Goal: Task Accomplishment & Management: Use online tool/utility

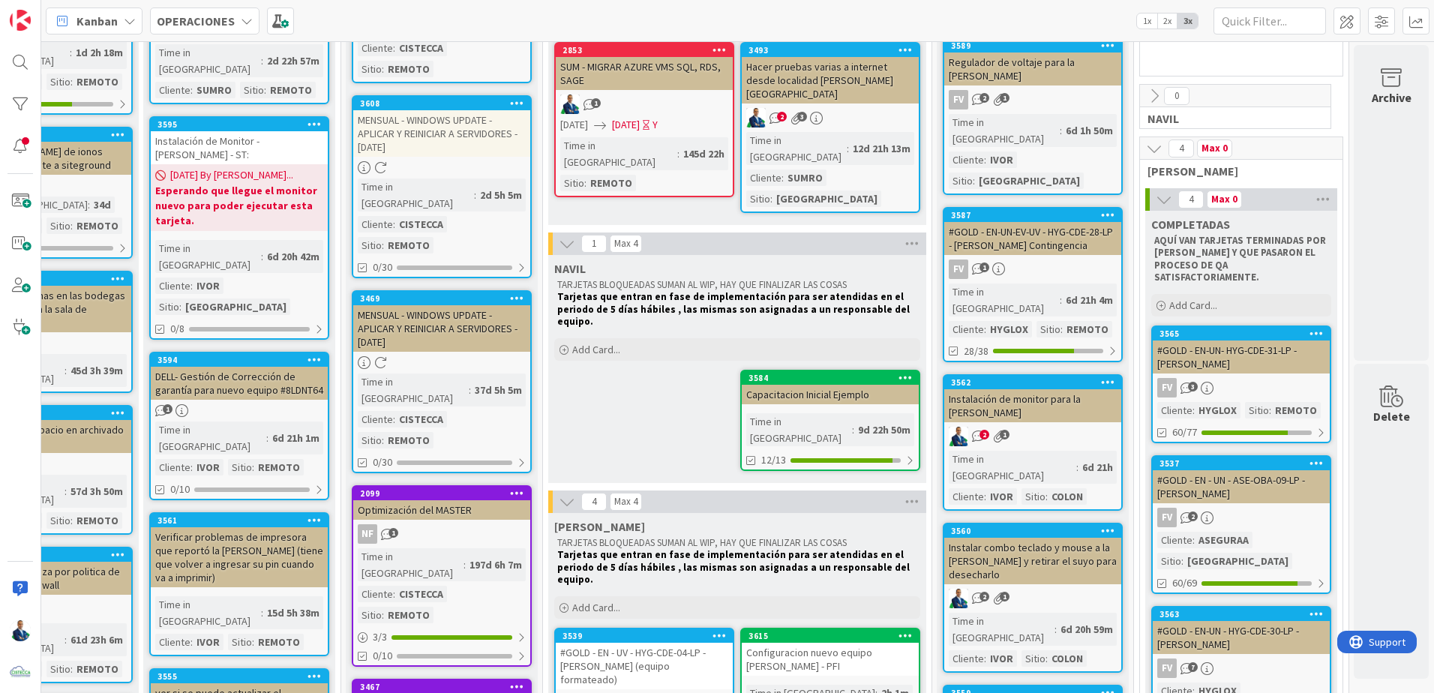
scroll to position [675, 1172]
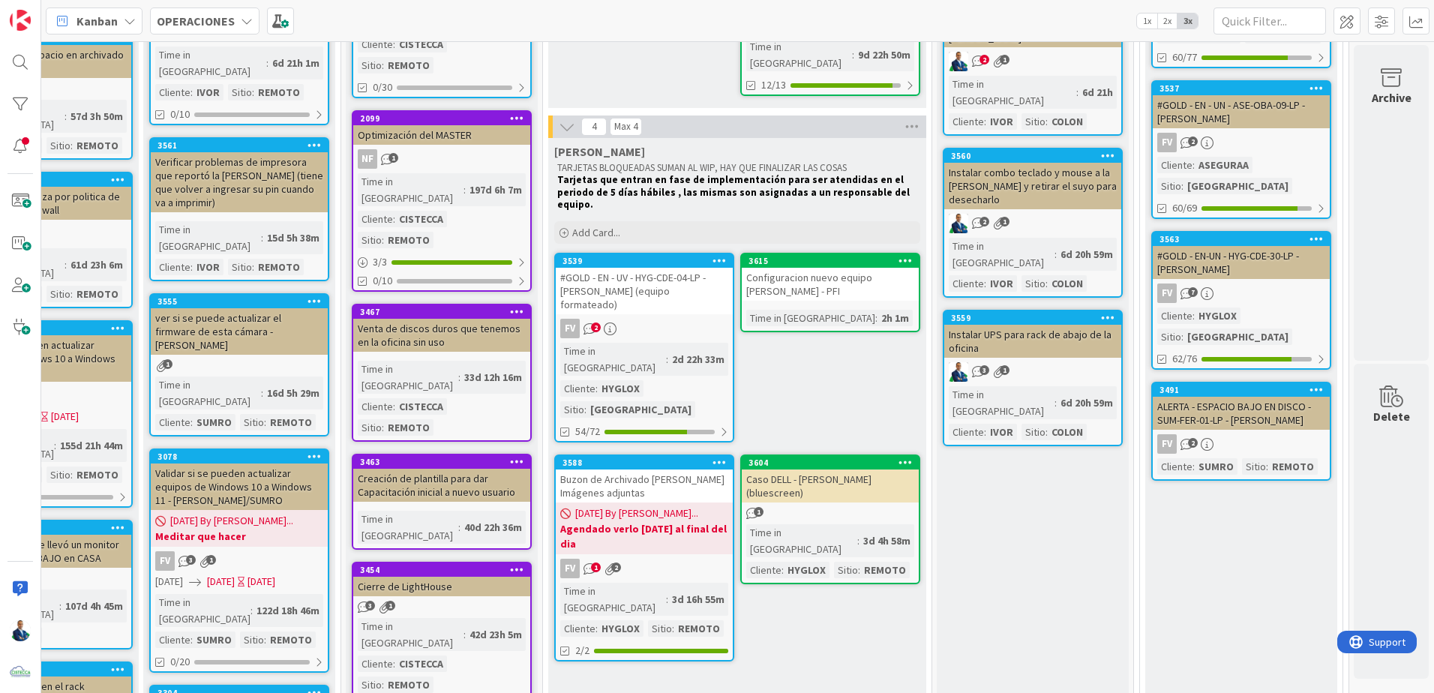
click at [641, 268] on div "#GOLD - EN - UV - HYG-CDE-04-LP - [PERSON_NAME] (equipo formateado)" at bounding box center [644, 291] width 177 height 47
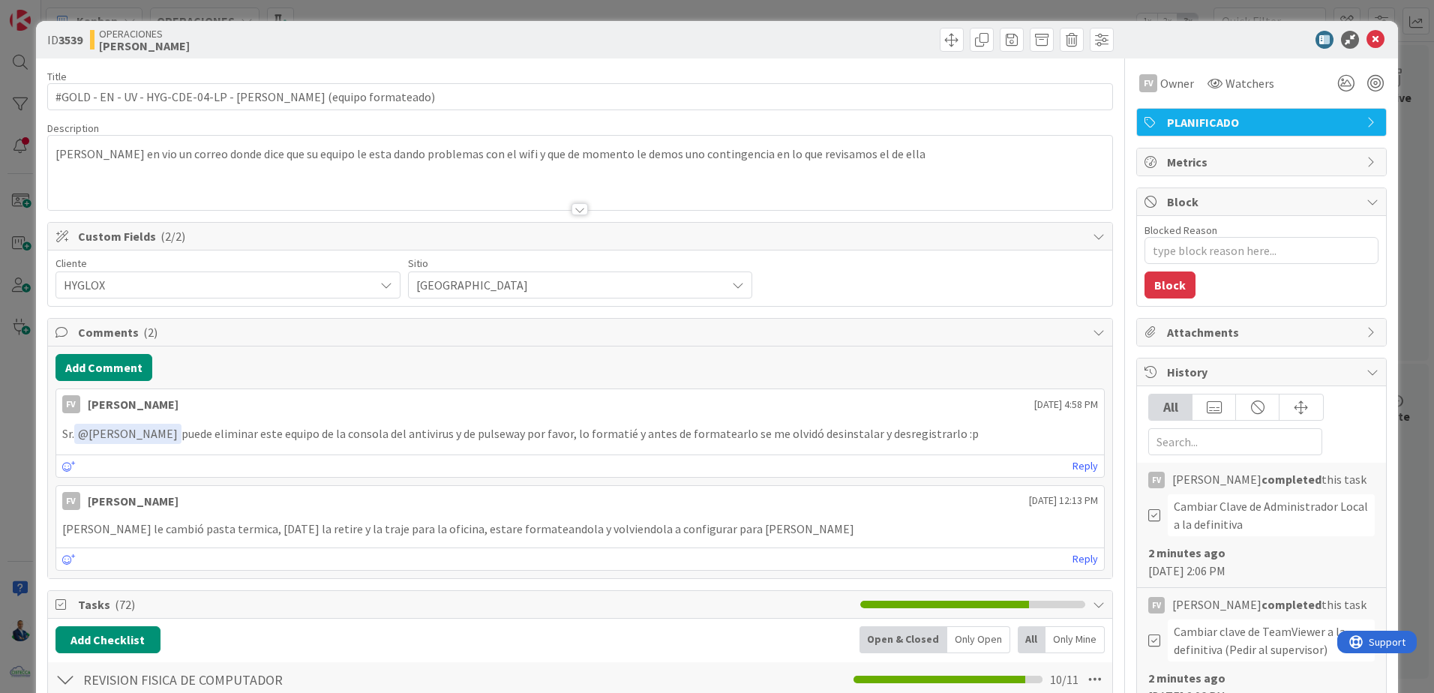
type textarea "x"
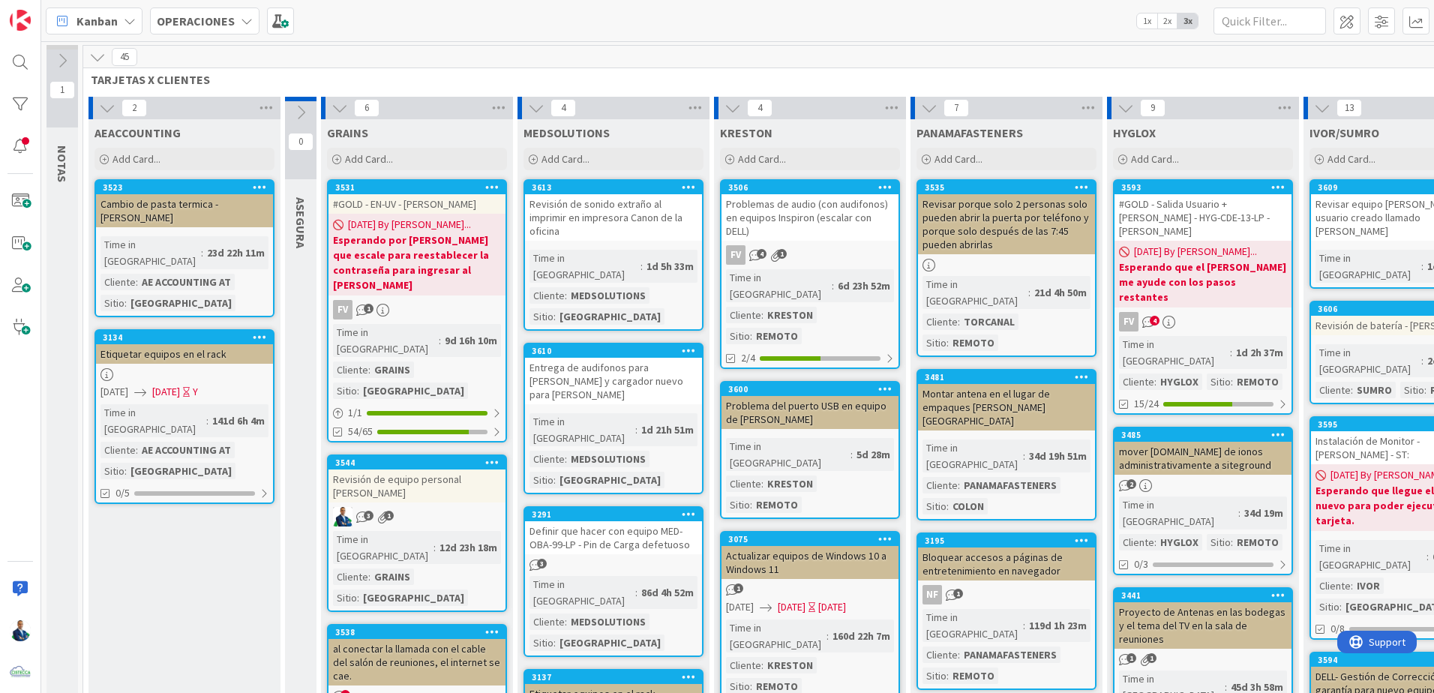
drag, startPoint x: 411, startPoint y: 1, endPoint x: 152, endPoint y: 32, distance: 260.6
click at [152, 32] on div "OPERACIONES" at bounding box center [205, 21] width 110 height 27
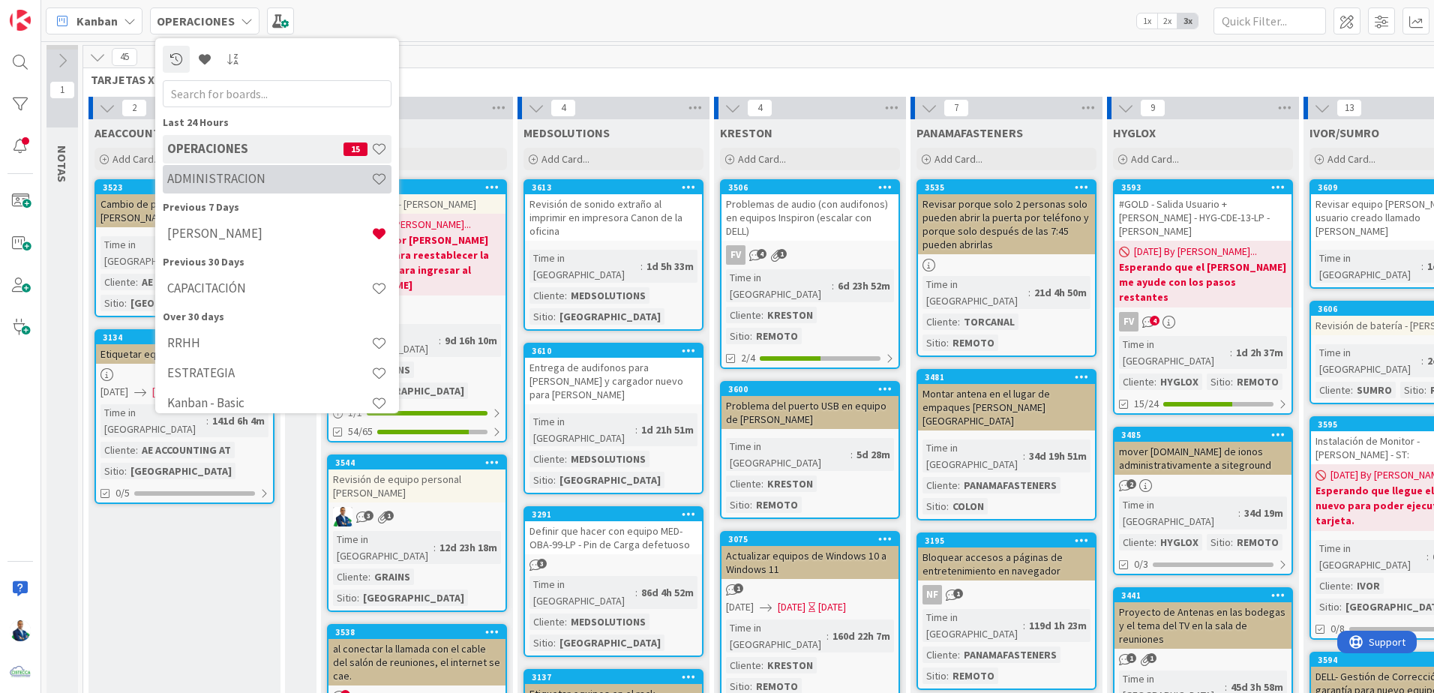
click at [248, 186] on h4 "ADMINISTRACION" at bounding box center [269, 178] width 204 height 15
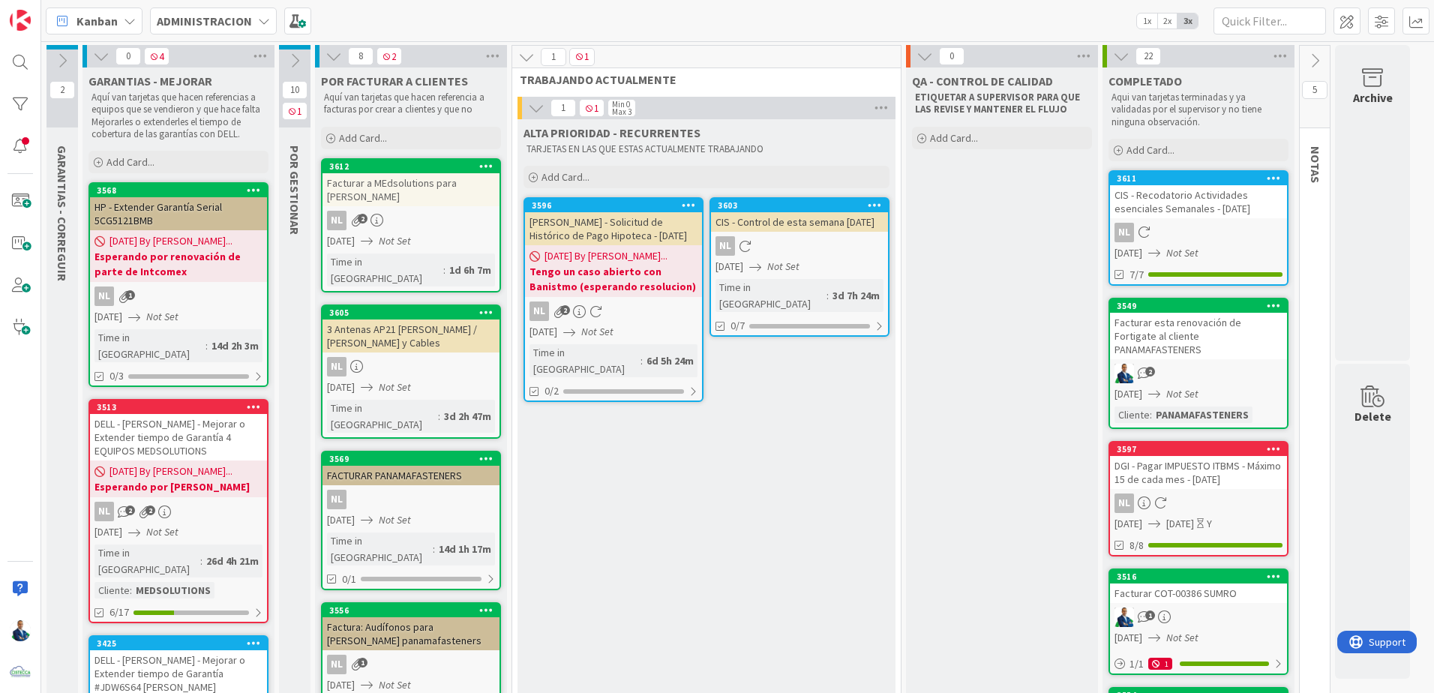
click at [304, 62] on button at bounding box center [295, 61] width 32 height 23
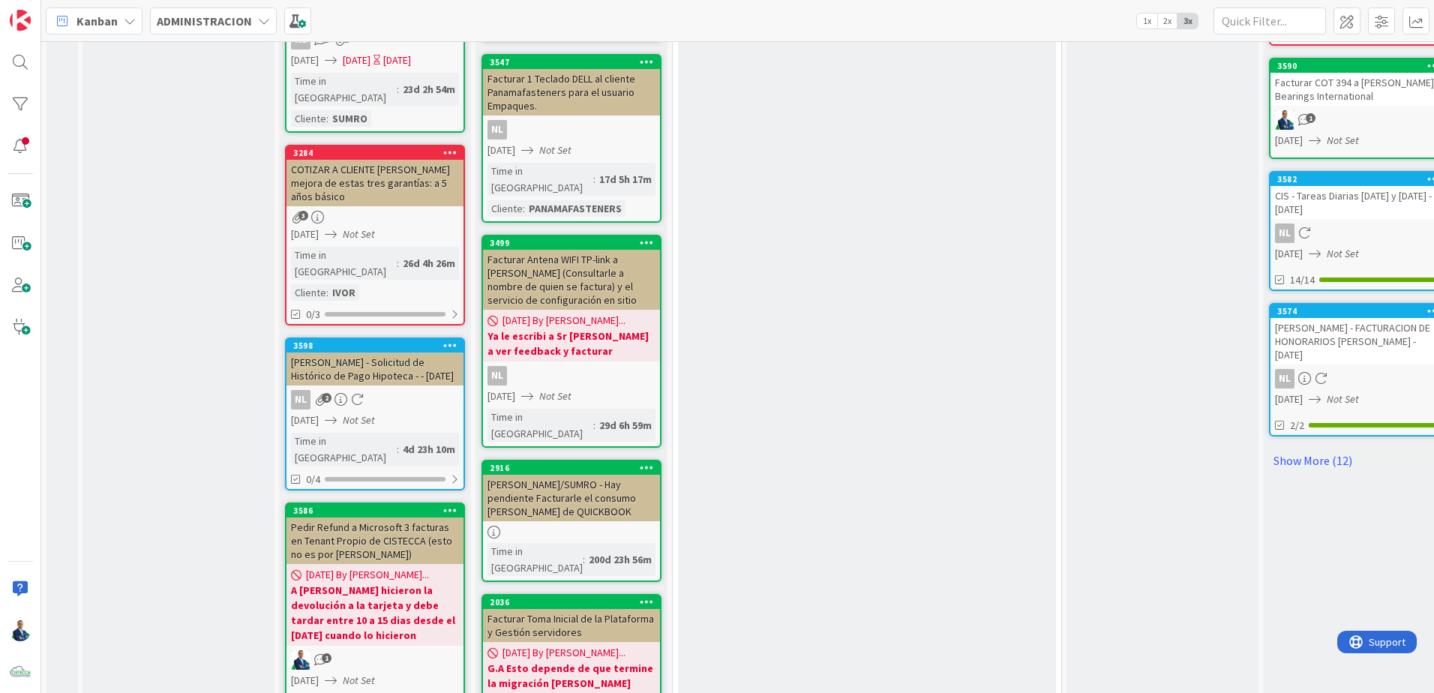
scroll to position [1175, 0]
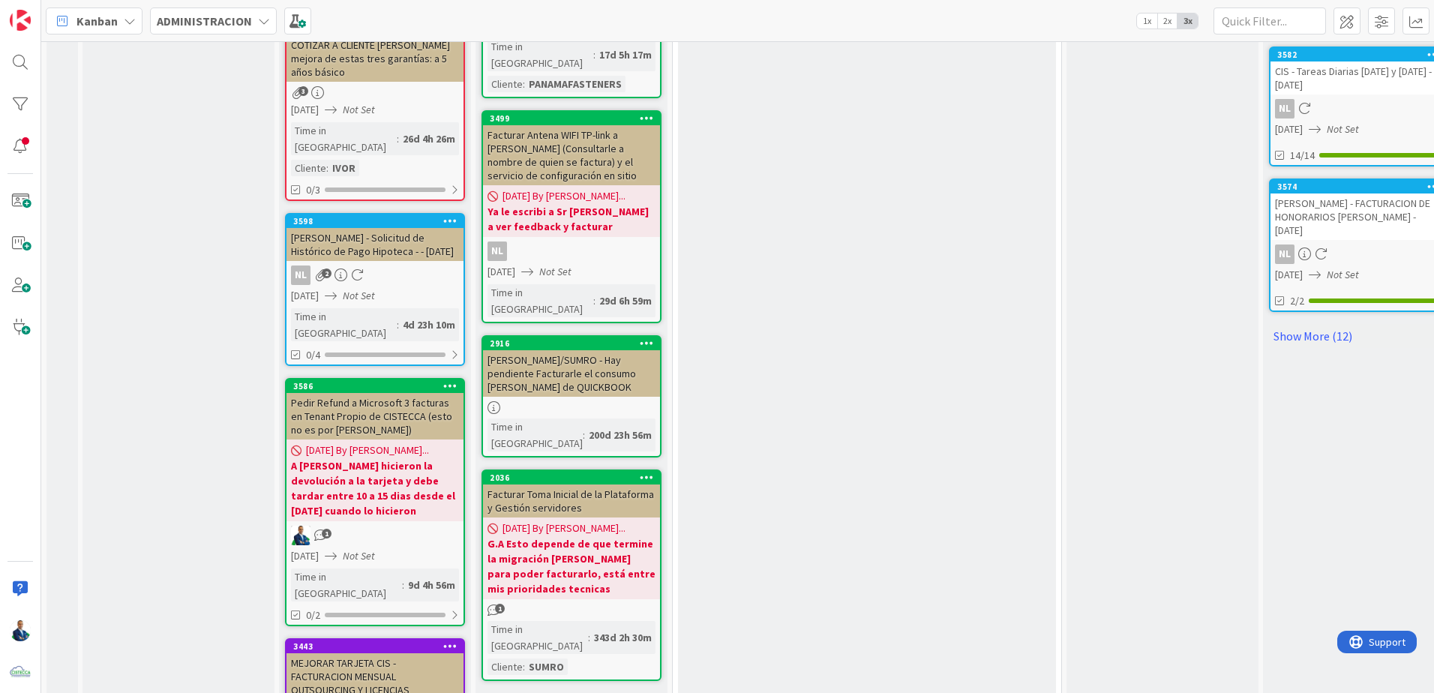
click at [404, 653] on div "MEJORAR TARJETA CIS - FACTURACION MENSUAL OUTSOURCING Y LICENCIAS MICROSOFT - 0…" at bounding box center [375, 683] width 177 height 60
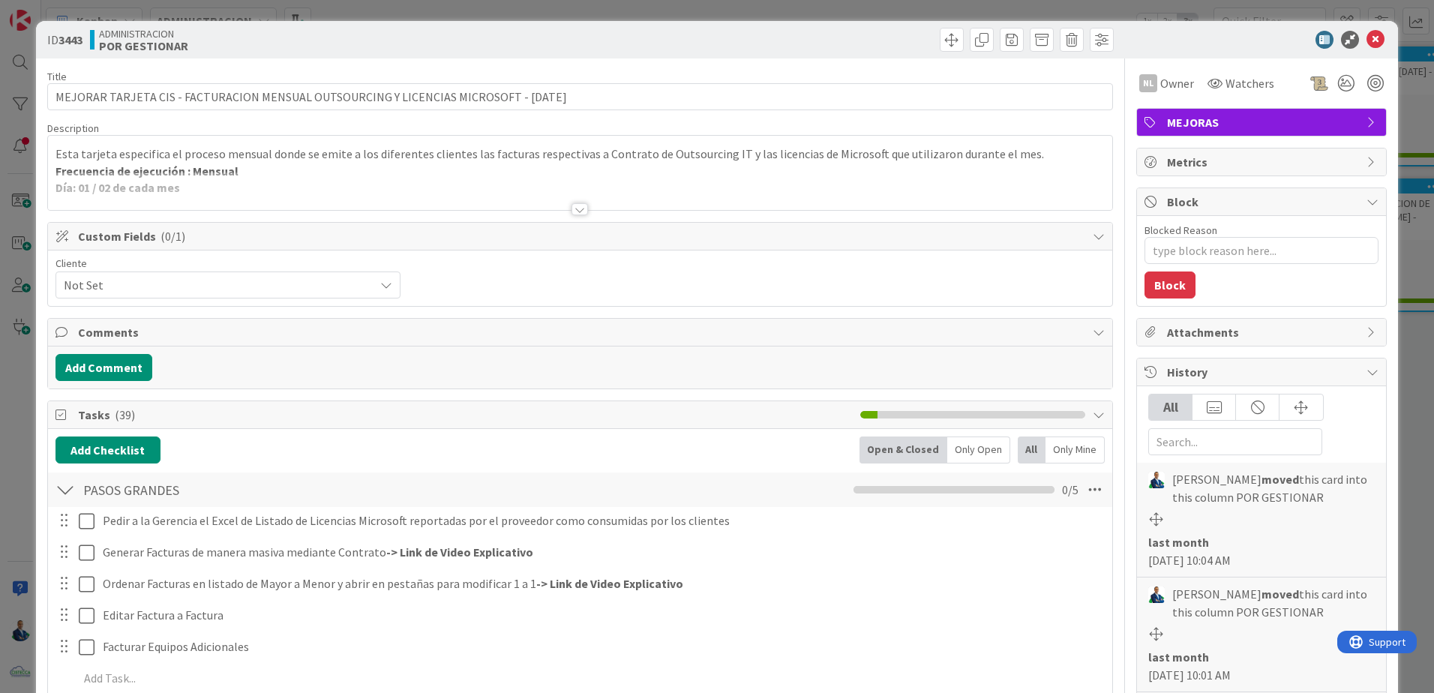
type textarea "x"
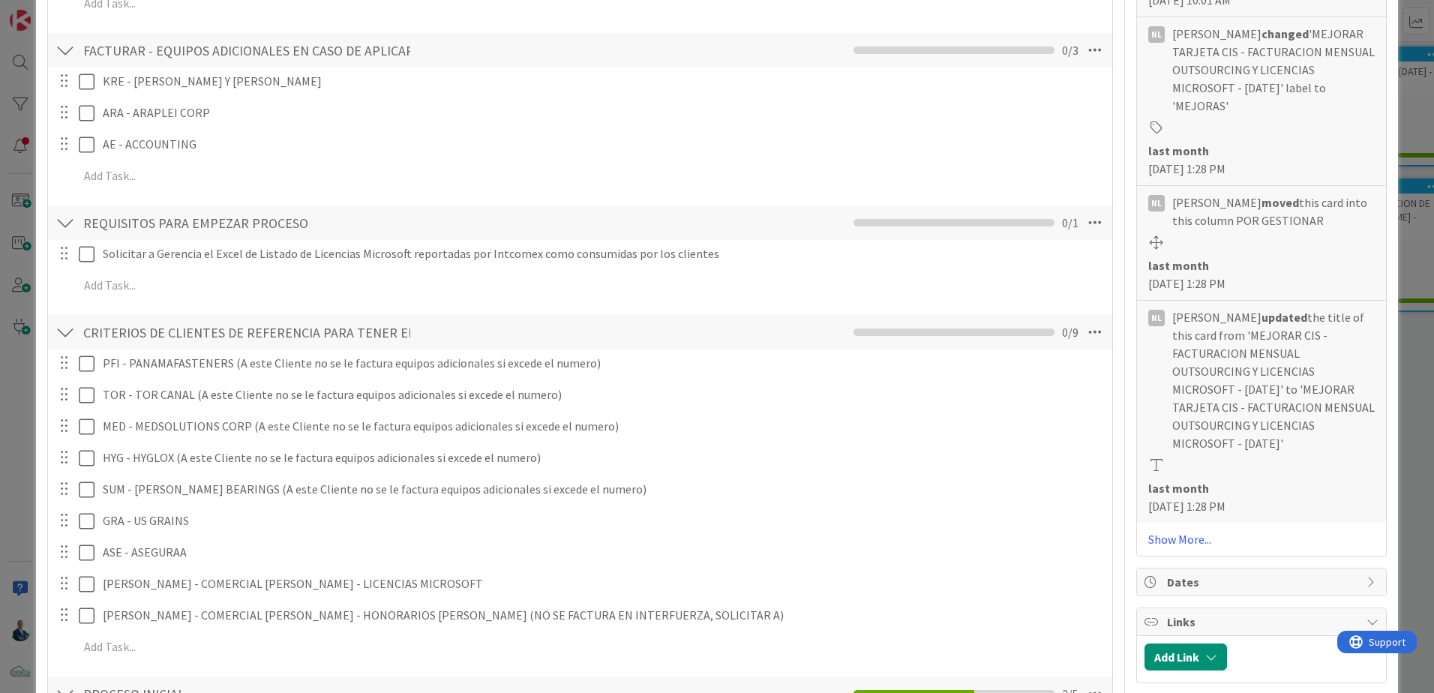
scroll to position [225, 0]
